Goal: Task Accomplishment & Management: Manage account settings

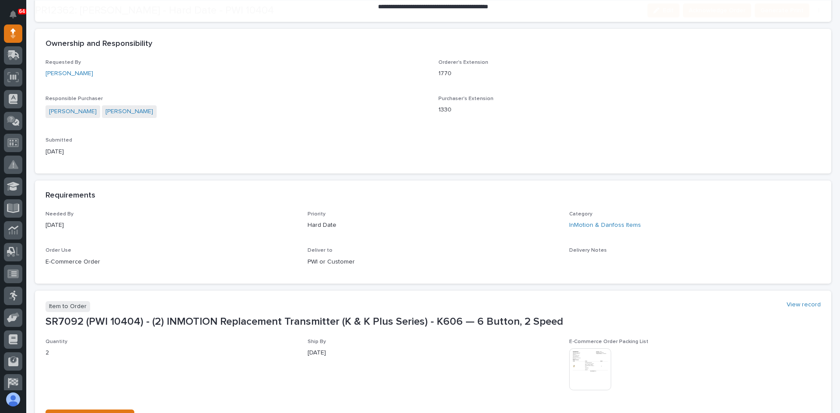
scroll to position [265, 0]
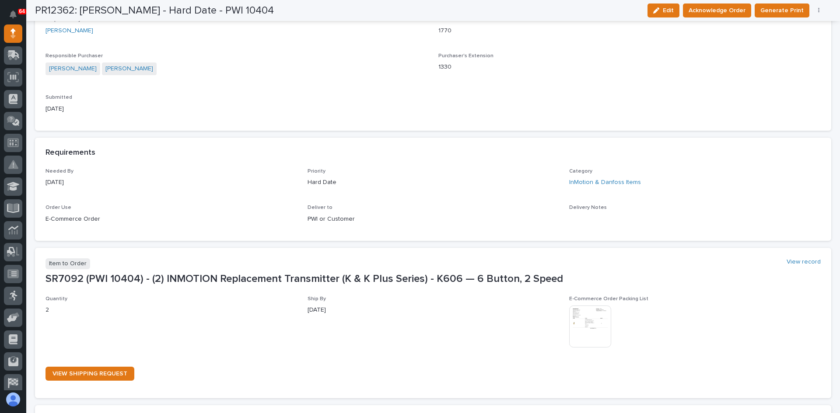
click at [586, 328] on img at bounding box center [590, 327] width 42 height 42
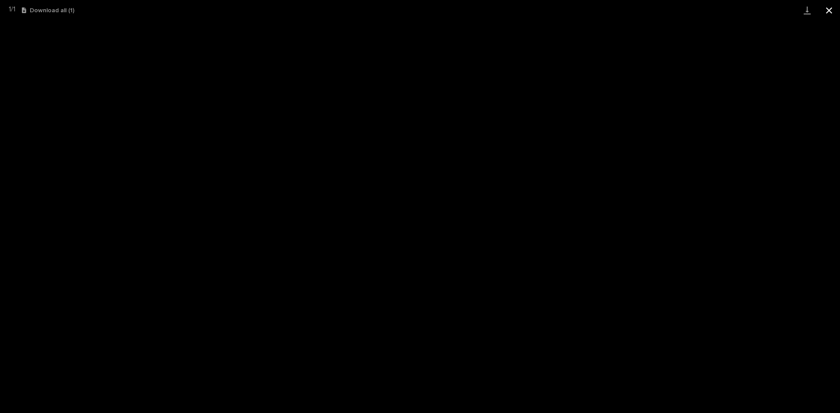
click at [833, 9] on button "Close gallery" at bounding box center [829, 10] width 22 height 21
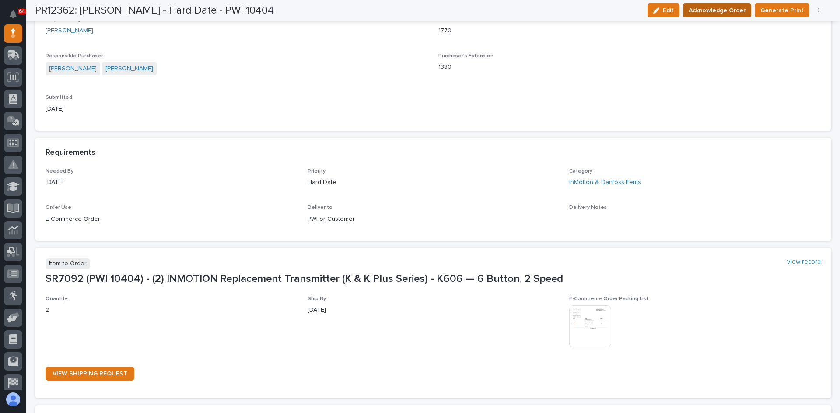
click at [720, 8] on span "Acknowledge Order" at bounding box center [717, 10] width 57 height 11
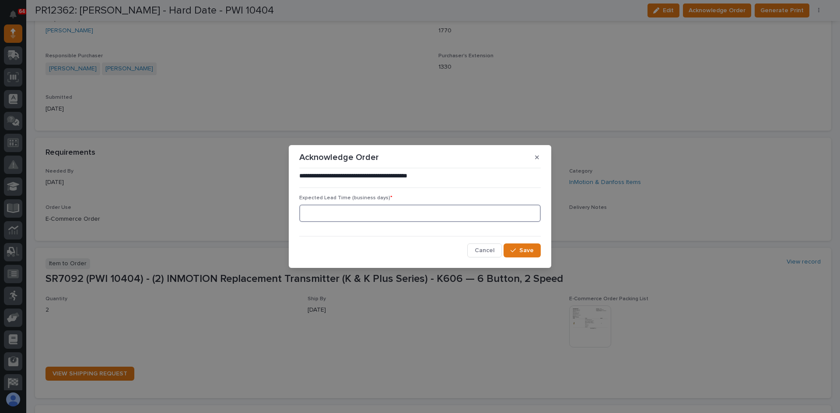
click at [308, 213] on input at bounding box center [420, 214] width 242 height 18
type input "0"
click at [522, 249] on span "Save" at bounding box center [526, 251] width 14 height 8
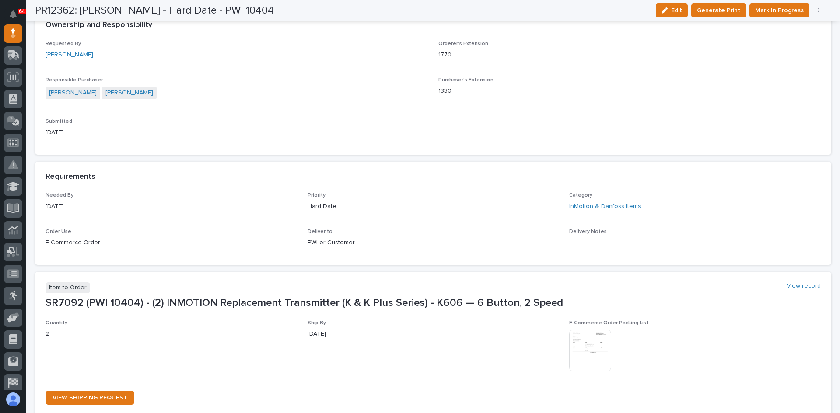
scroll to position [340, 0]
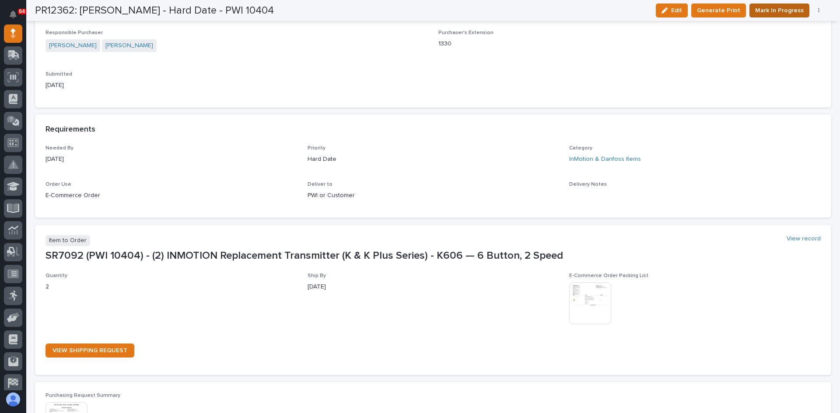
click at [779, 9] on span "Mark In Progress" at bounding box center [779, 10] width 49 height 11
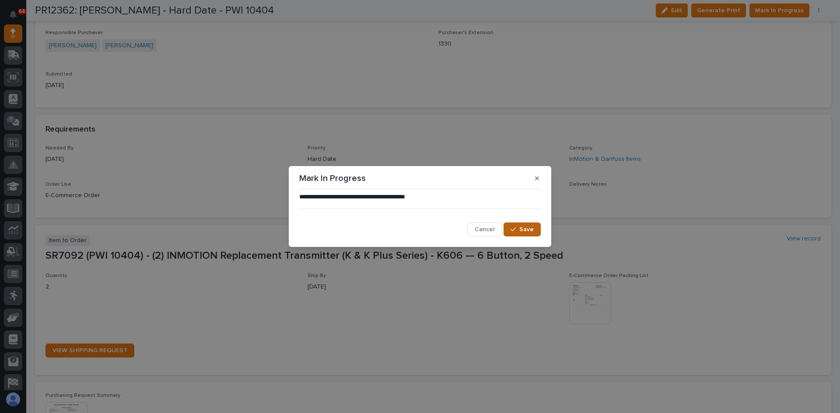
click at [521, 229] on span "Save" at bounding box center [526, 230] width 14 height 8
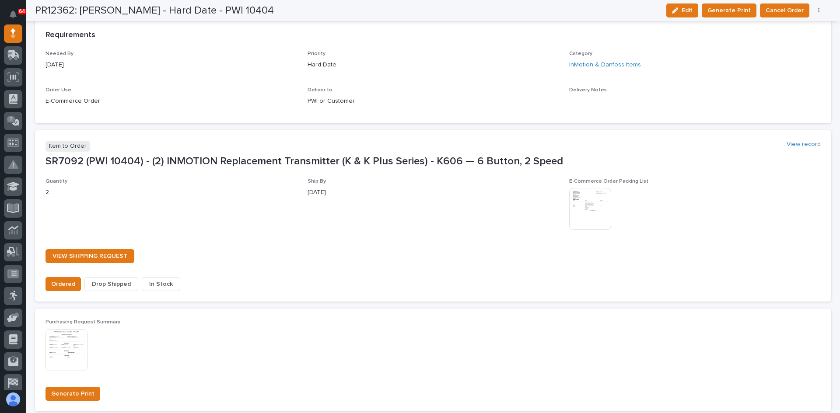
scroll to position [525, 0]
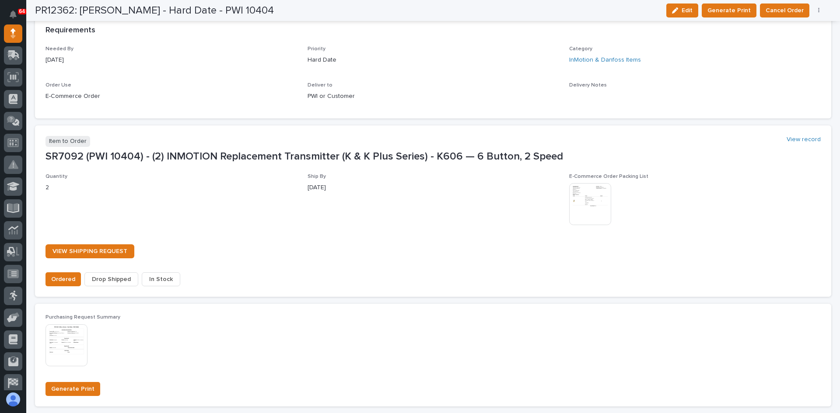
click at [159, 278] on span "In Stock" at bounding box center [161, 279] width 24 height 11
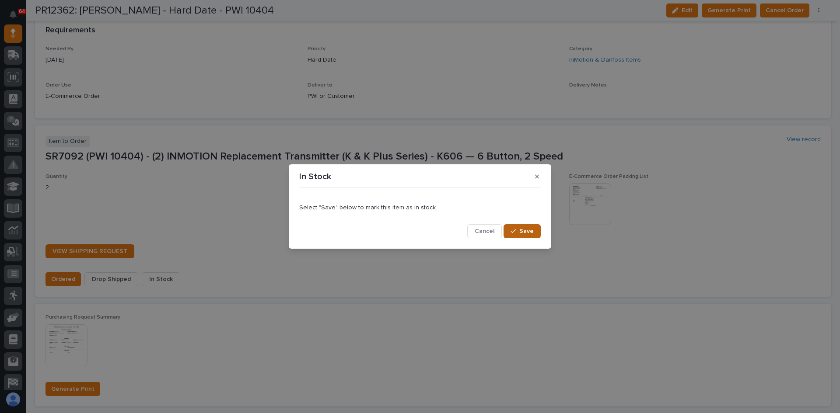
click at [524, 232] on span "Save" at bounding box center [526, 232] width 14 height 8
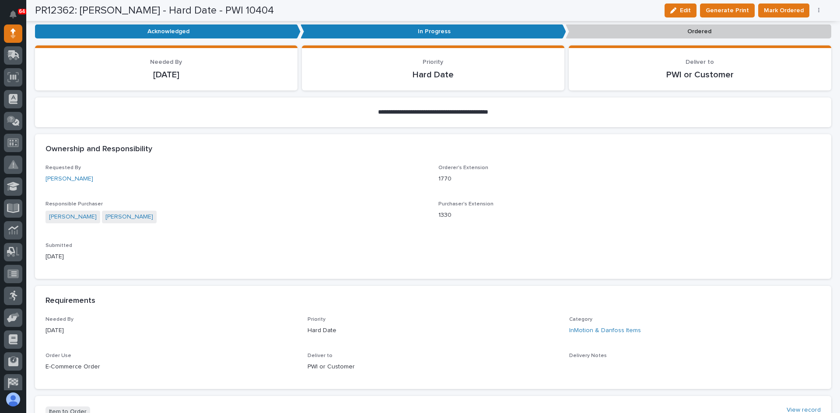
scroll to position [125, 0]
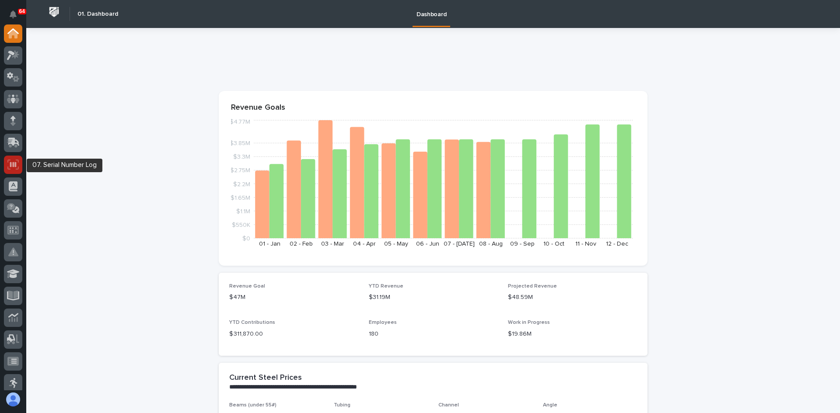
click at [12, 161] on icon at bounding box center [12, 165] width 11 height 10
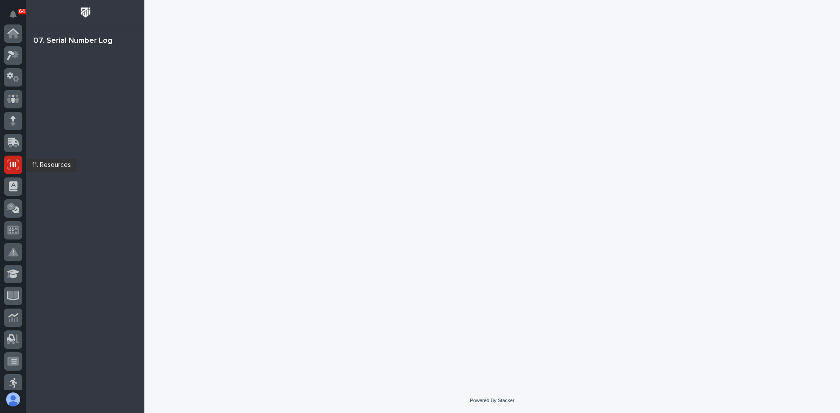
scroll to position [131, 0]
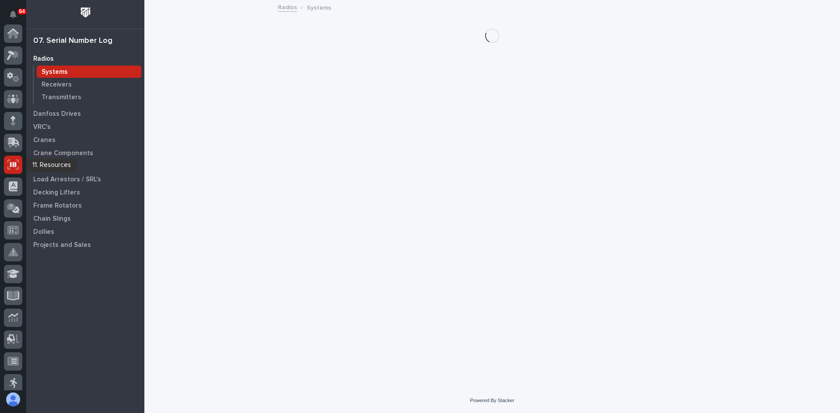
scroll to position [131, 0]
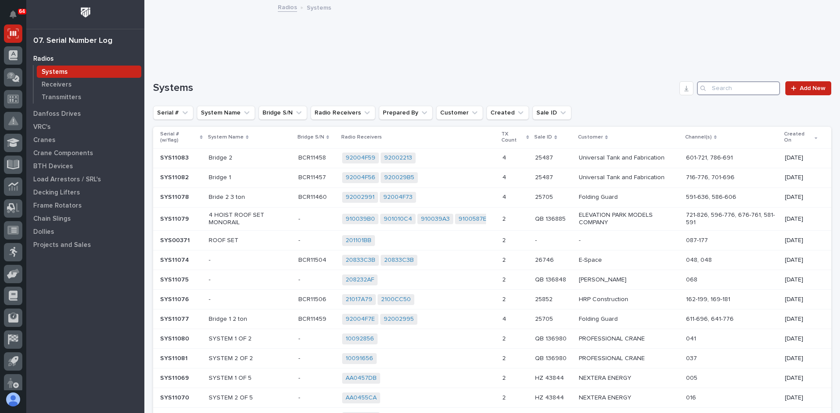
click at [717, 85] on input "Search" at bounding box center [738, 88] width 83 height 14
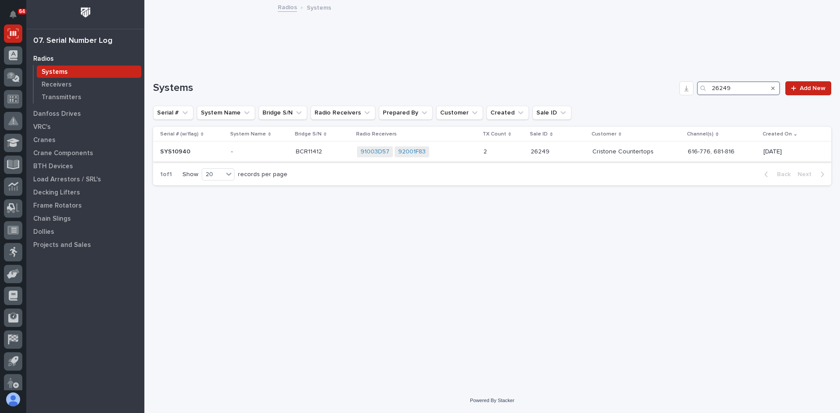
type input "26249"
click at [268, 153] on p "-" at bounding box center [260, 151] width 58 height 7
